Goal: Book appointment/travel/reservation

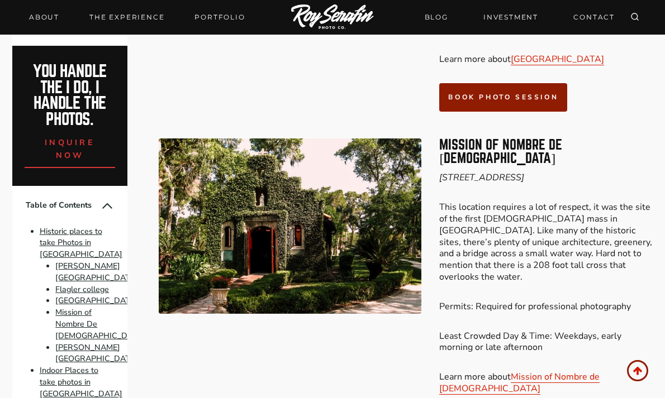
scroll to position [1532, 0]
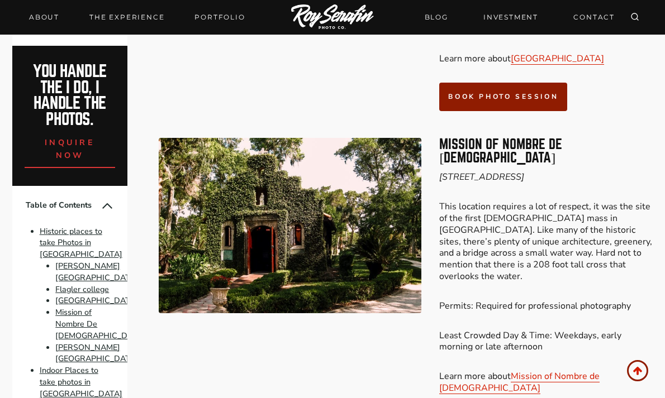
drag, startPoint x: 438, startPoint y: 137, endPoint x: 596, endPoint y: 151, distance: 158.1
click at [597, 152] on div "Mission of Nombre De [DEMOGRAPHIC_DATA] [STREET_ADDRESS] This location requires…" at bounding box center [406, 290] width 494 height 330
copy div "Mission of Nombre De Dios [STREET_ADDRESS]"
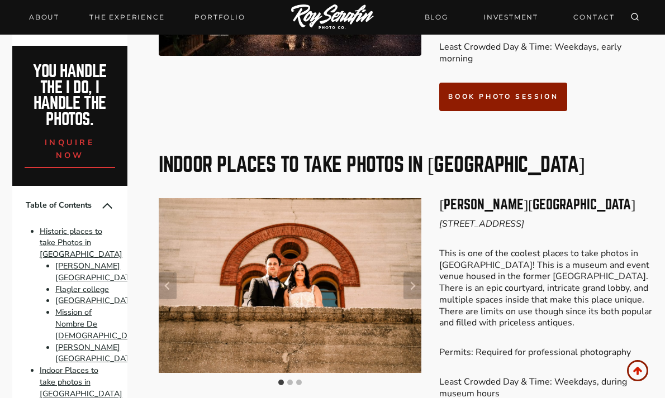
scroll to position [2120, 0]
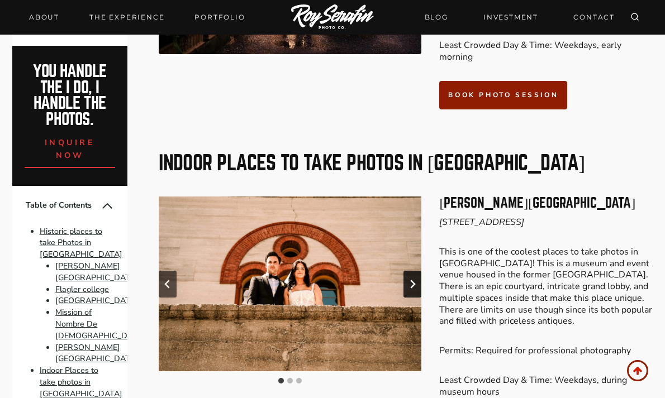
click at [412, 280] on icon "Next slide" at bounding box center [413, 284] width 5 height 8
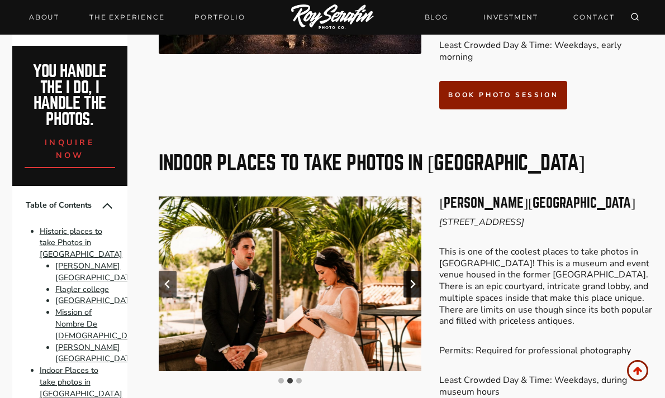
click at [412, 280] on icon "Next slide" at bounding box center [413, 284] width 5 height 8
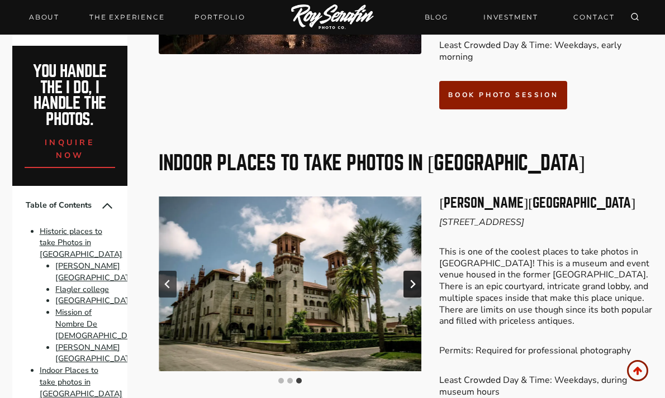
click at [412, 280] on icon "Go to first slide" at bounding box center [412, 284] width 9 height 9
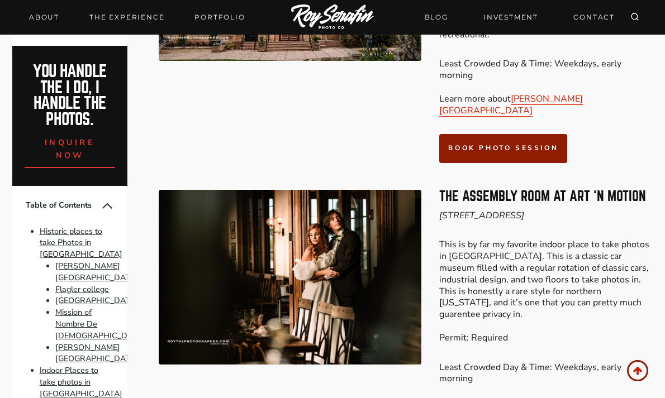
scroll to position [2766, 0]
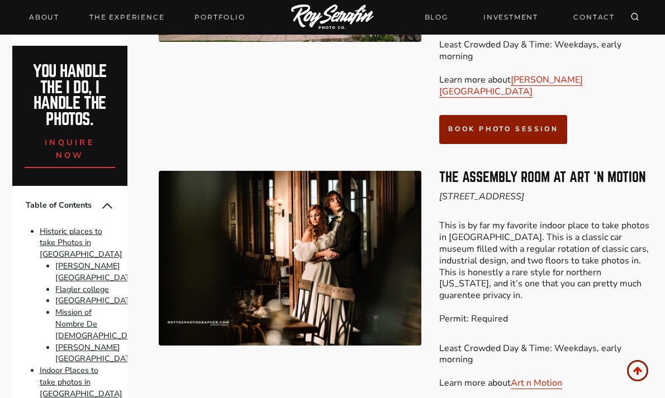
click at [342, 227] on img at bounding box center [290, 258] width 263 height 175
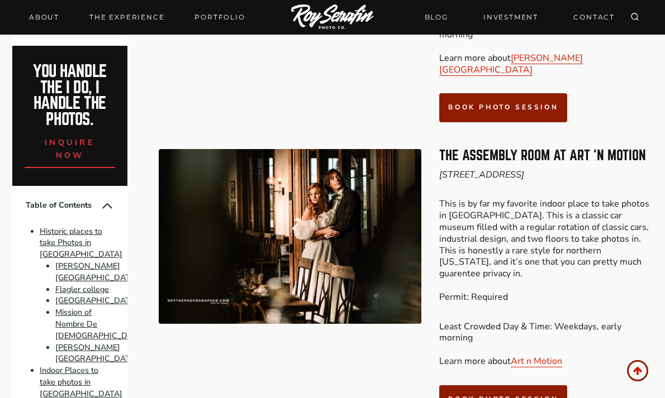
click at [349, 149] on img at bounding box center [290, 236] width 263 height 175
click at [470, 149] on h3 "The Assembly Room at Art ‘n Motion" at bounding box center [545, 155] width 213 height 13
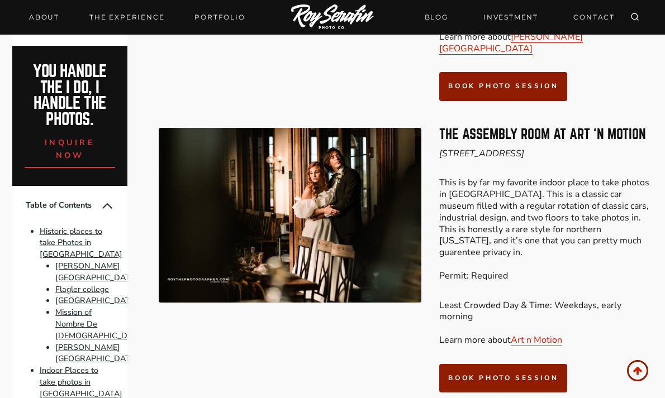
scroll to position [2809, 0]
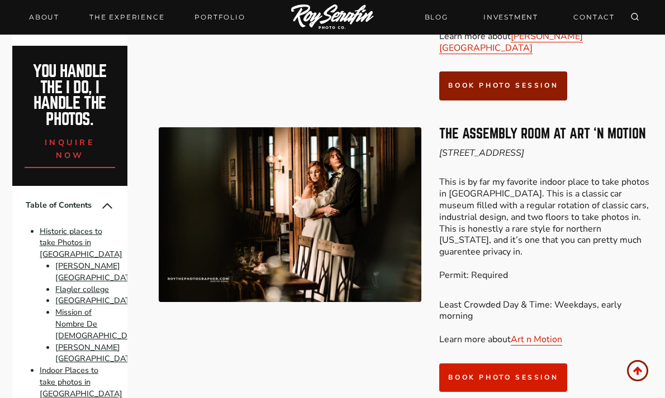
click at [454, 373] on span "book photo session" at bounding box center [503, 377] width 110 height 9
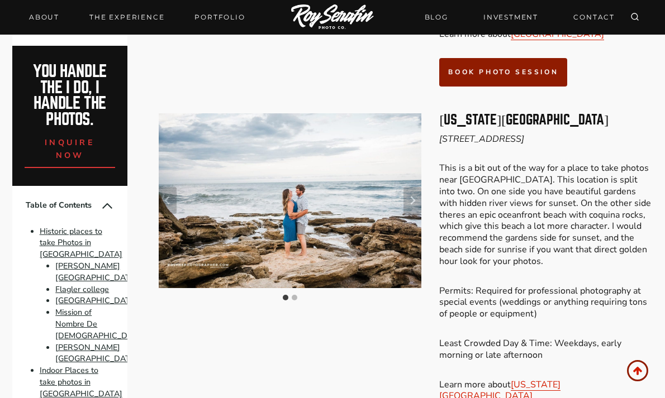
scroll to position [3513, 0]
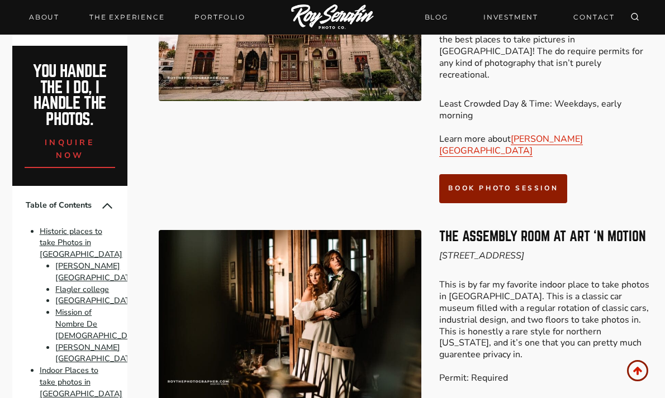
scroll to position [2697, 0]
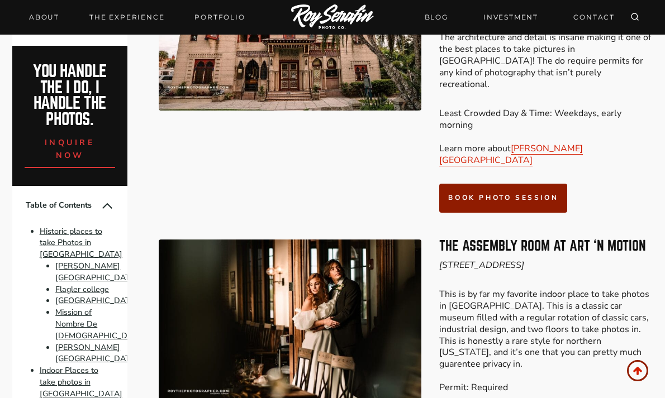
click at [337, 260] on img at bounding box center [290, 327] width 263 height 175
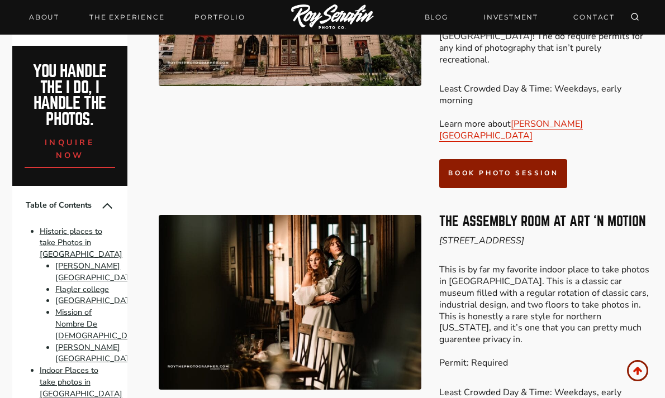
scroll to position [2727, 0]
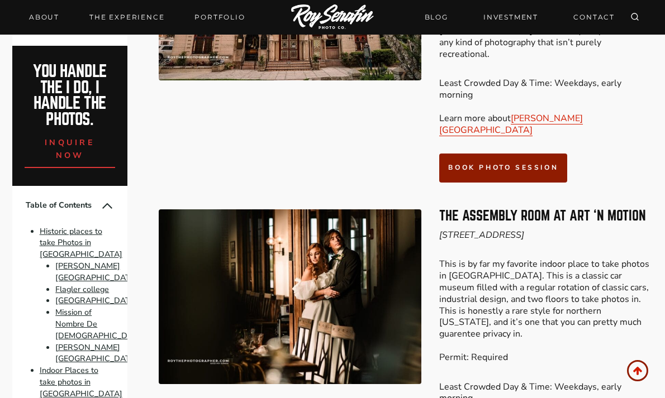
click at [460, 259] on p "This is by far my favorite indoor place to take photos in [GEOGRAPHIC_DATA]. Th…" at bounding box center [545, 311] width 213 height 104
click at [375, 222] on img at bounding box center [290, 296] width 263 height 175
drag, startPoint x: 436, startPoint y: 132, endPoint x: 628, endPoint y: 134, distance: 191.6
click at [628, 196] on div "The Assembly Room at Art ‘n Motion [STREET_ADDRESS][PERSON_NAME] This is by far…" at bounding box center [406, 342] width 494 height 292
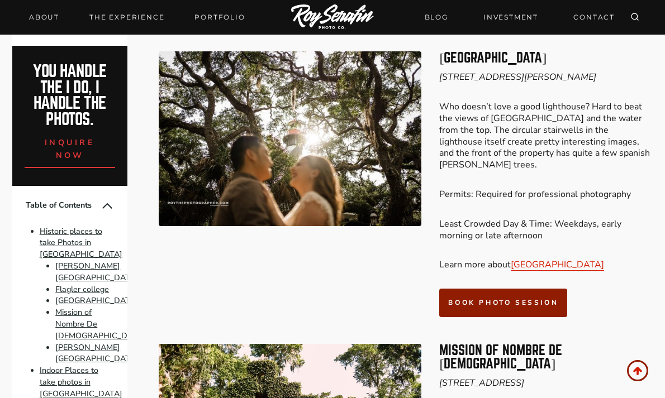
scroll to position [1298, 0]
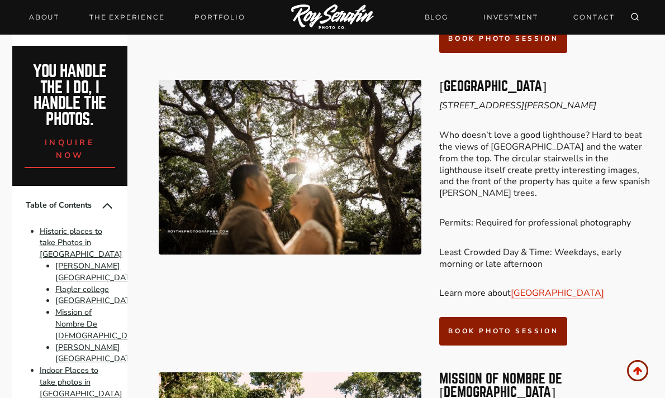
scroll to position [2809, 0]
